Goal: Task Accomplishment & Management: Manage account settings

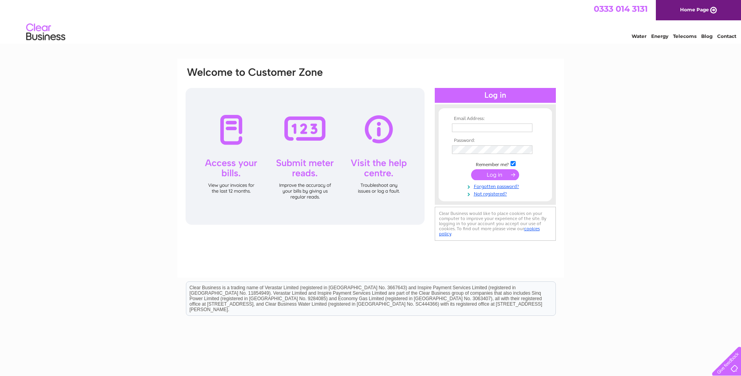
type input "[EMAIL_ADDRESS][DOMAIN_NAME]"
click at [186, 175] on input "submit" at bounding box center [495, 174] width 48 height 11
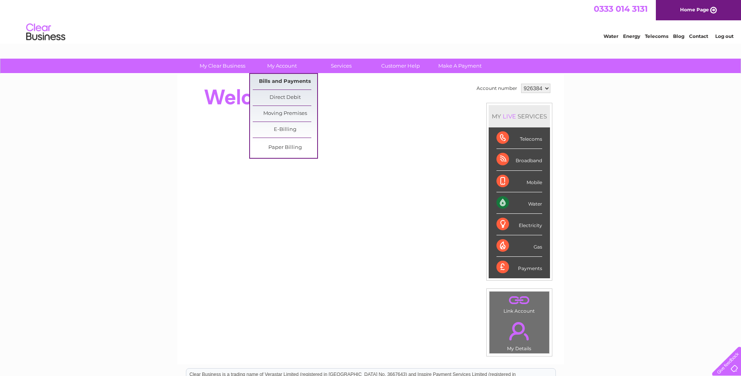
click at [280, 80] on link "Bills and Payments" at bounding box center [285, 82] width 64 height 16
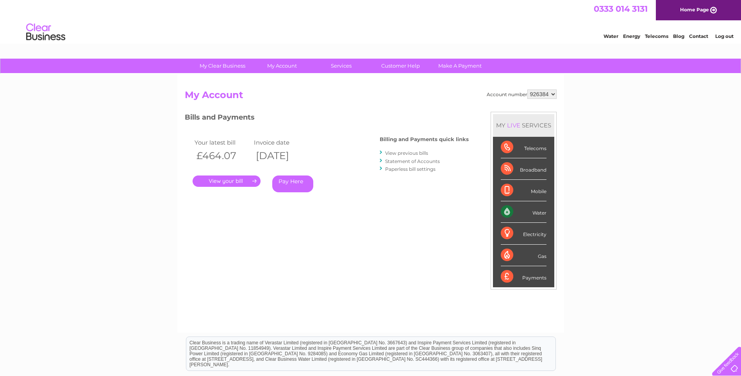
click at [234, 183] on link "." at bounding box center [227, 180] width 68 height 11
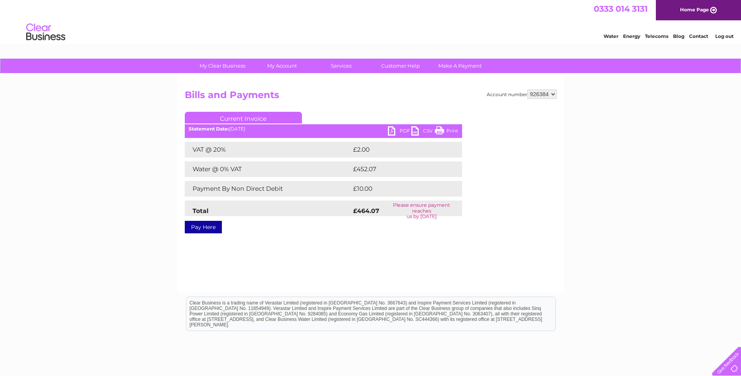
click at [400, 131] on link "PDF" at bounding box center [399, 131] width 23 height 11
click at [724, 35] on link "Log out" at bounding box center [724, 36] width 18 height 6
click at [721, 36] on link "Log out" at bounding box center [724, 36] width 18 height 6
